Goal: Information Seeking & Learning: Learn about a topic

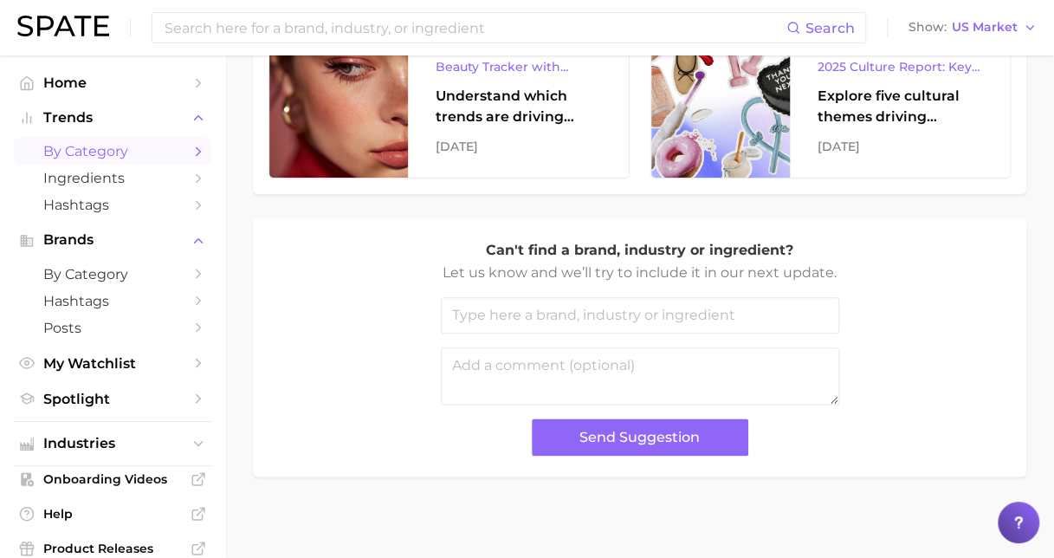
click at [104, 156] on span "by Category" at bounding box center [112, 151] width 139 height 16
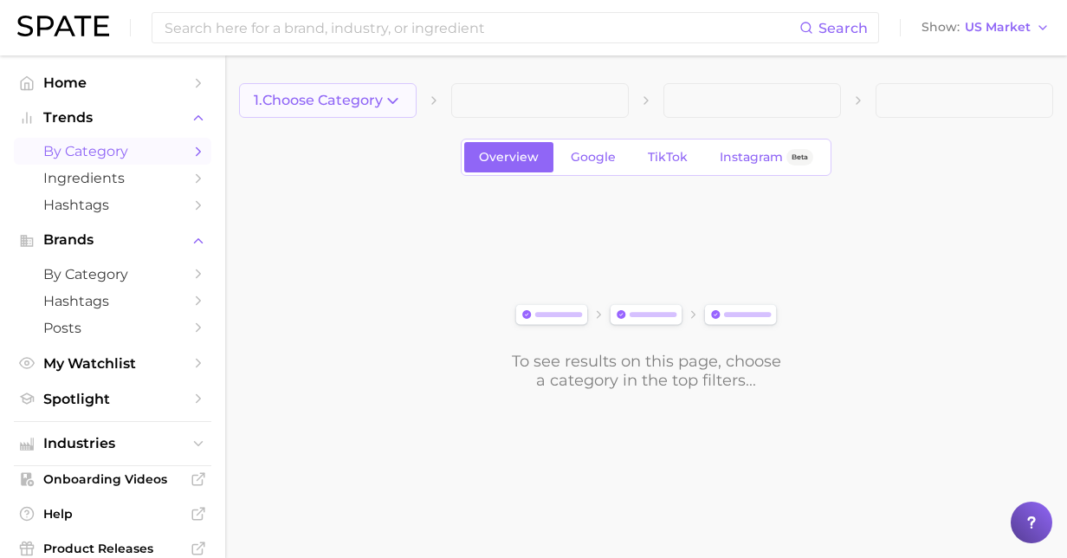
click at [371, 102] on span "1. Choose Category" at bounding box center [318, 101] width 129 height 16
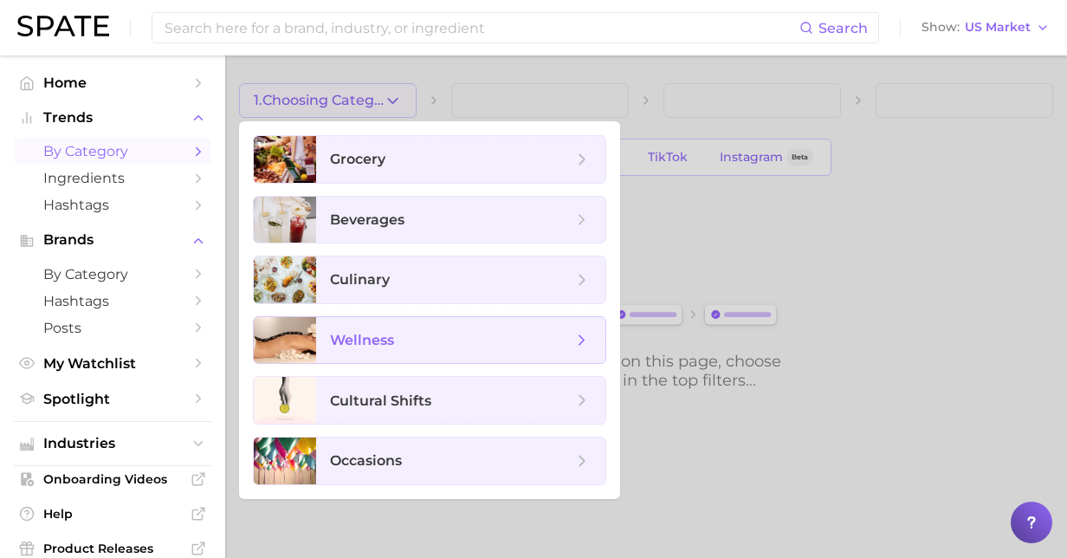
click at [454, 339] on span "wellness" at bounding box center [451, 340] width 242 height 19
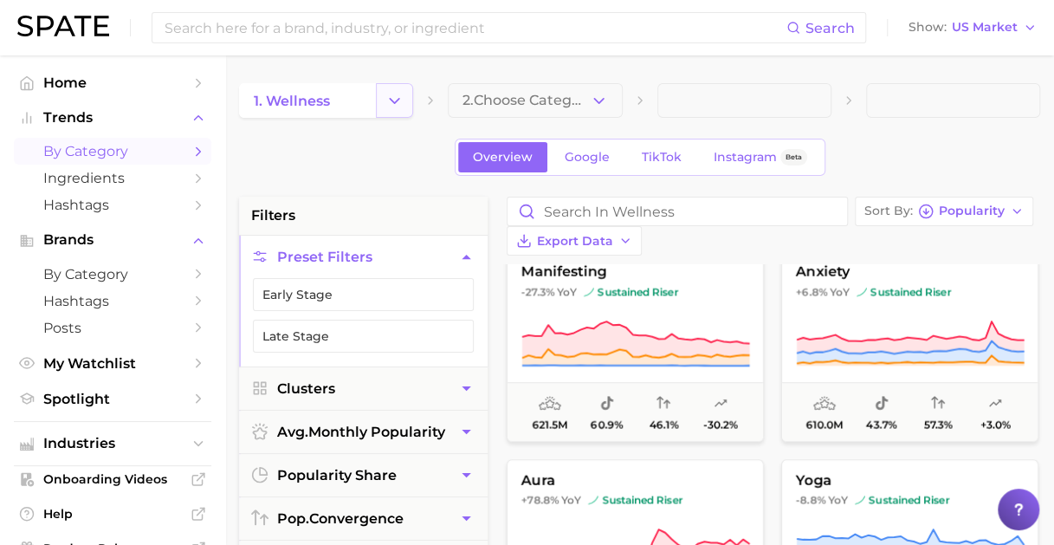
click at [399, 102] on icon "Change Category" at bounding box center [394, 101] width 18 height 18
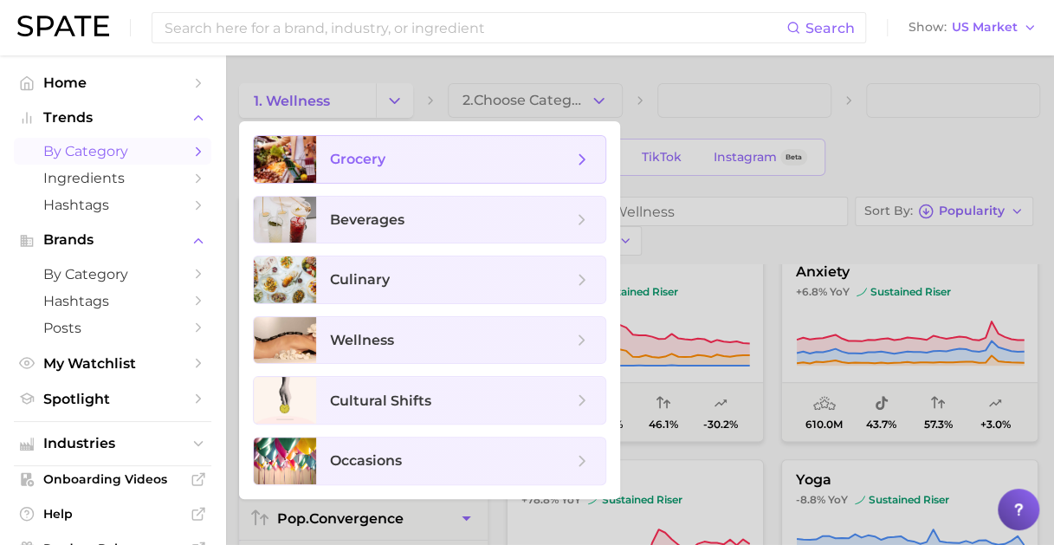
click at [406, 155] on span "grocery" at bounding box center [451, 159] width 242 height 19
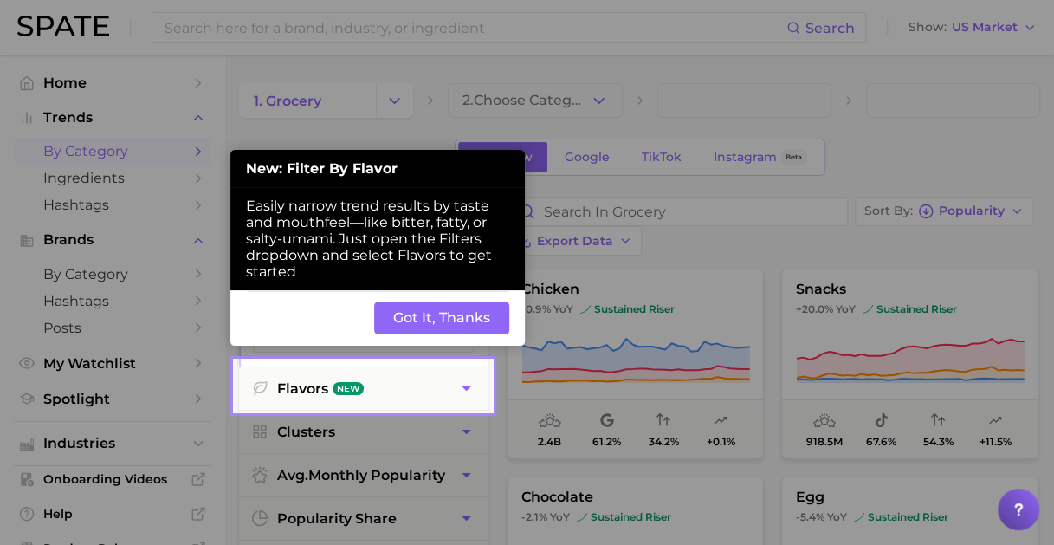
click at [423, 315] on button "Got It, Thanks" at bounding box center [441, 317] width 135 height 33
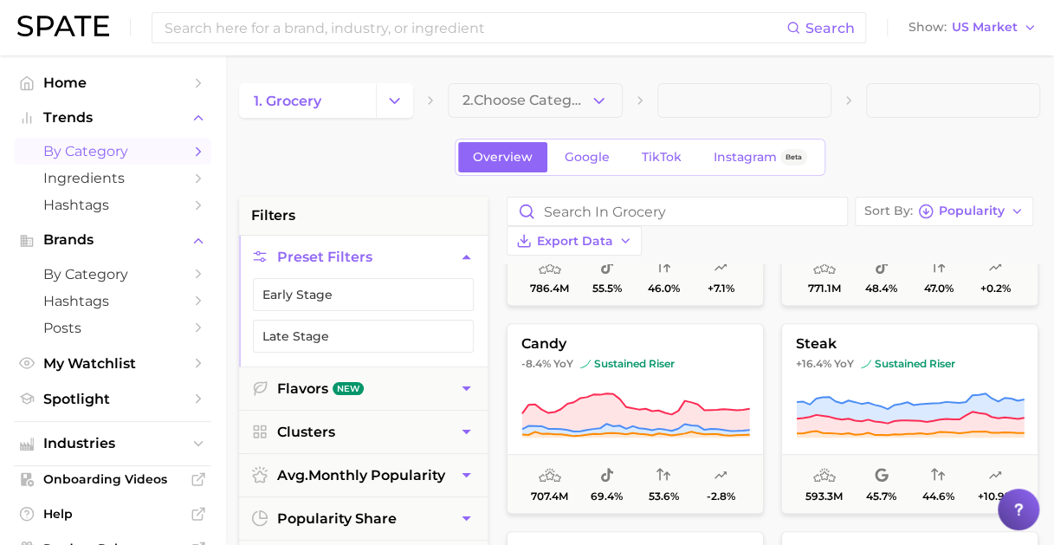
scroll to position [606, 0]
